Goal: Information Seeking & Learning: Learn about a topic

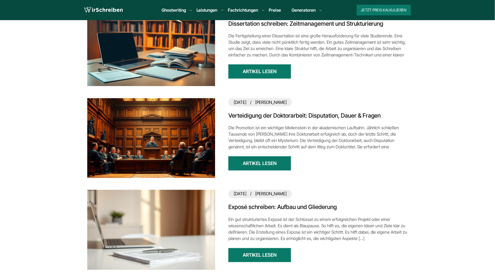
scroll to position [190, 0]
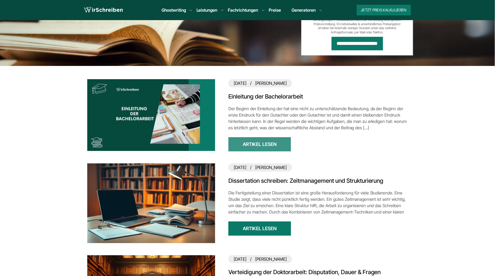
click at [257, 144] on link "Artikel lesen" at bounding box center [259, 144] width 63 height 14
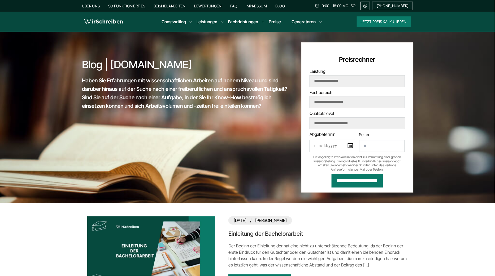
click at [270, 233] on link "Einleitung der Bachelorarbeit" at bounding box center [317, 234] width 179 height 8
